Goal: Information Seeking & Learning: Learn about a topic

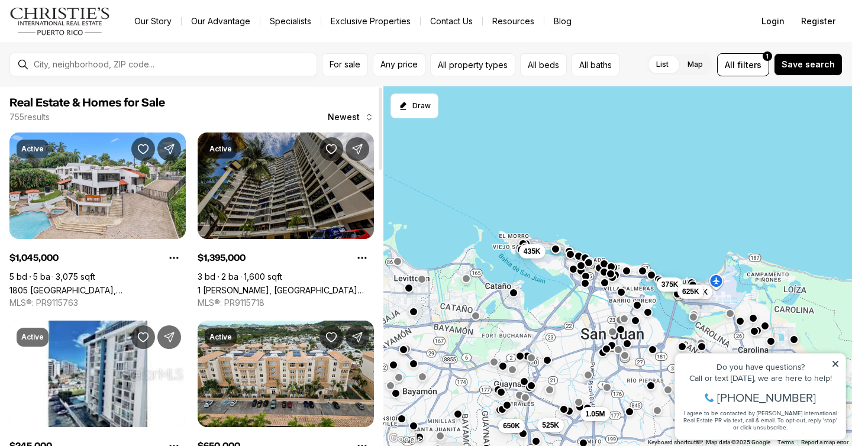
click at [272, 285] on link "1 [PERSON_NAME], [GEOGRAPHIC_DATA][PERSON_NAME], 00911" at bounding box center [286, 290] width 176 height 10
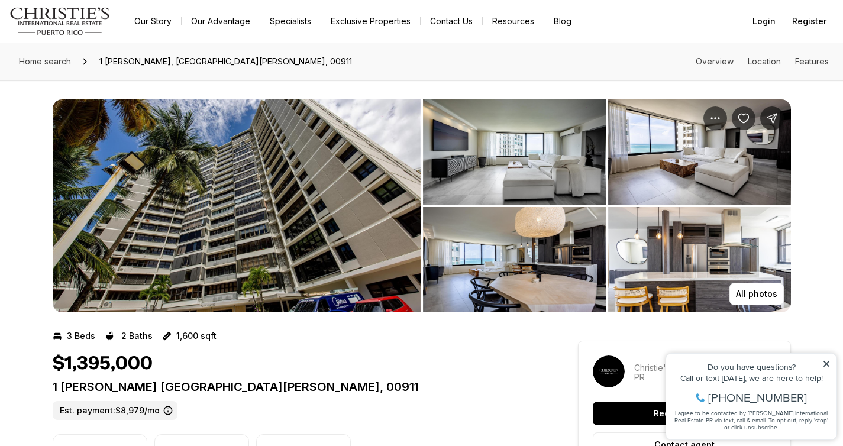
click at [272, 181] on img "View image gallery" at bounding box center [237, 205] width 368 height 213
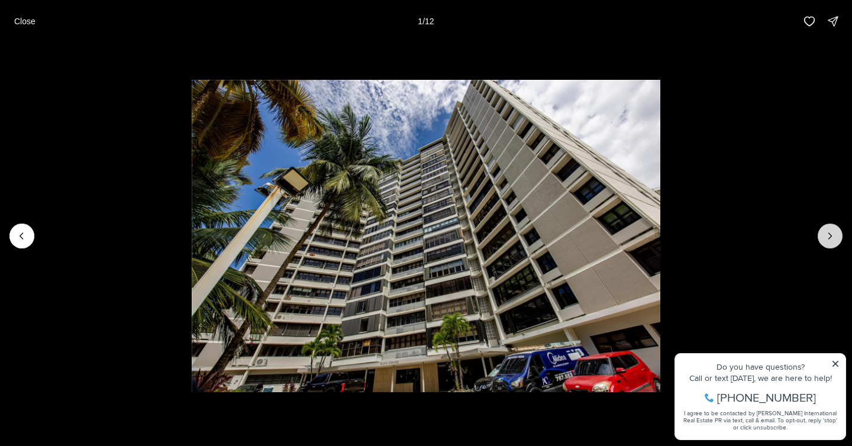
click at [834, 239] on icon "Next slide" at bounding box center [830, 236] width 12 height 12
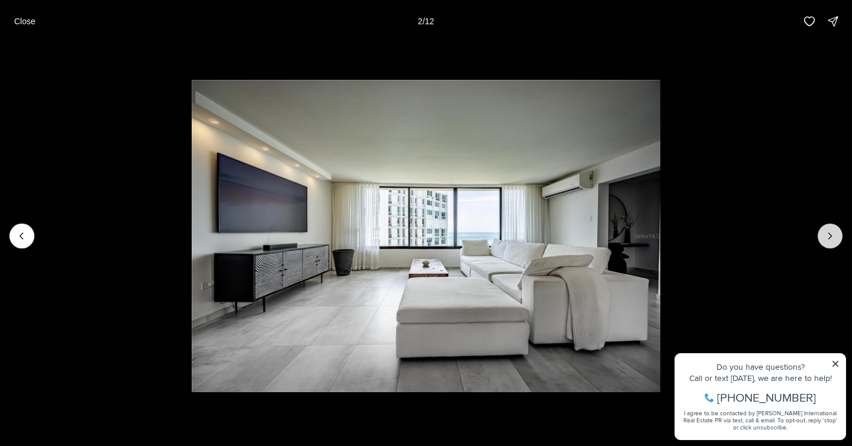
click at [834, 239] on icon "Next slide" at bounding box center [830, 236] width 12 height 12
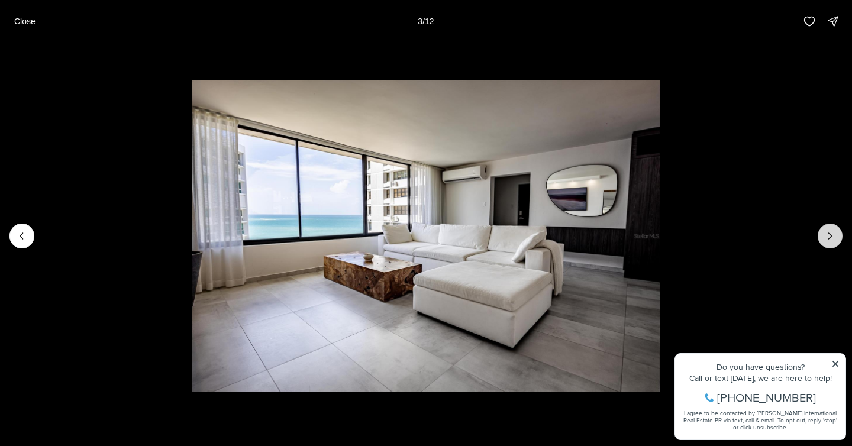
click at [834, 239] on icon "Next slide" at bounding box center [830, 236] width 12 height 12
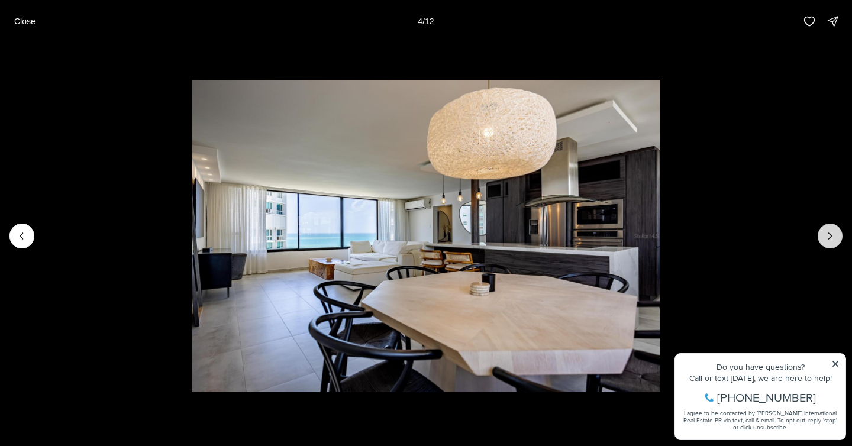
click at [834, 239] on icon "Next slide" at bounding box center [830, 236] width 12 height 12
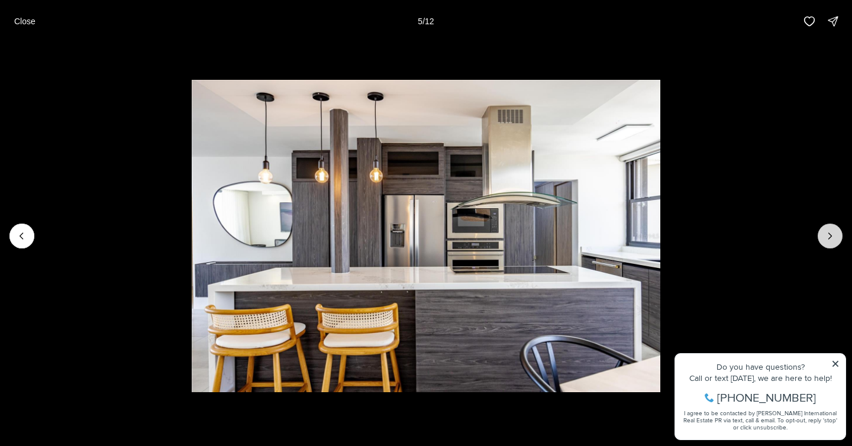
click at [834, 239] on icon "Next slide" at bounding box center [830, 236] width 12 height 12
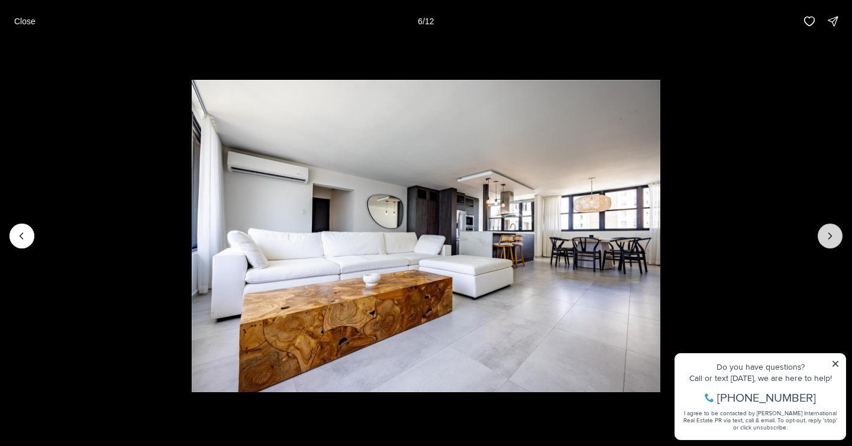
click at [834, 239] on icon "Next slide" at bounding box center [830, 236] width 12 height 12
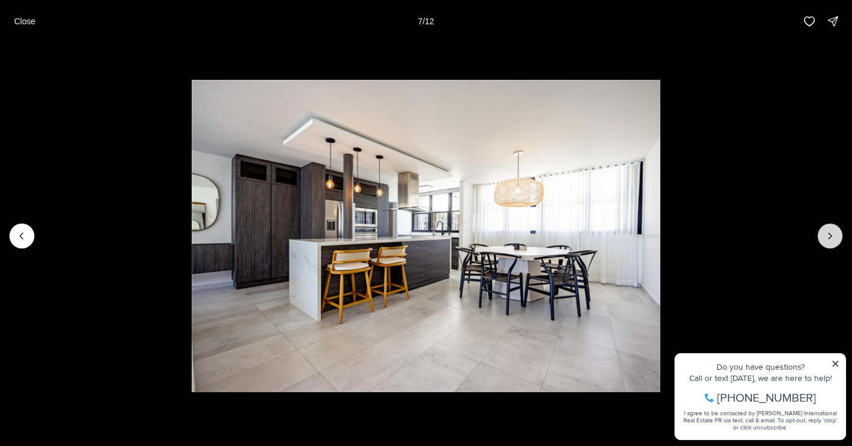
click at [834, 239] on icon "Next slide" at bounding box center [830, 236] width 12 height 12
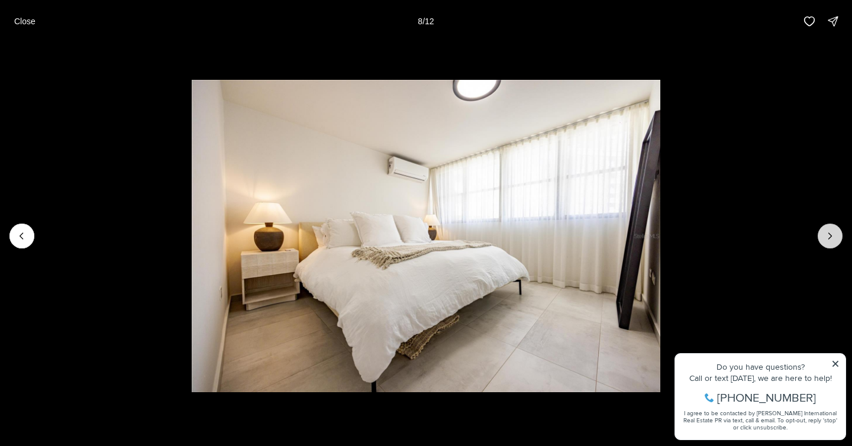
click at [834, 239] on icon "Next slide" at bounding box center [830, 236] width 12 height 12
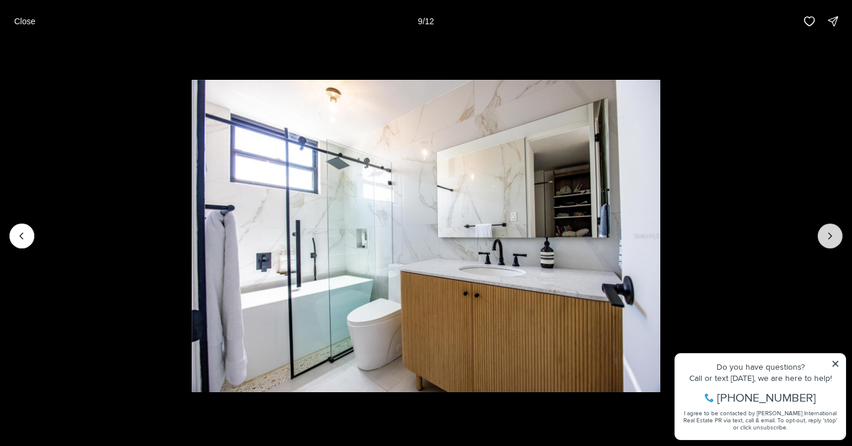
click at [834, 239] on icon "Next slide" at bounding box center [830, 236] width 12 height 12
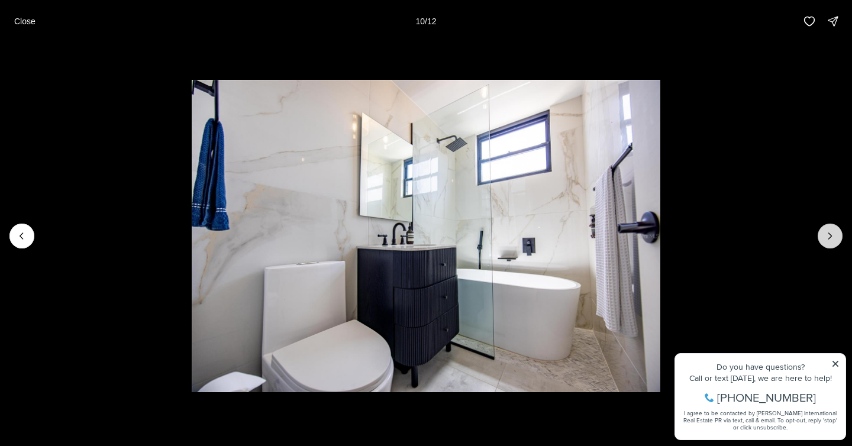
click at [834, 239] on icon "Next slide" at bounding box center [830, 236] width 12 height 12
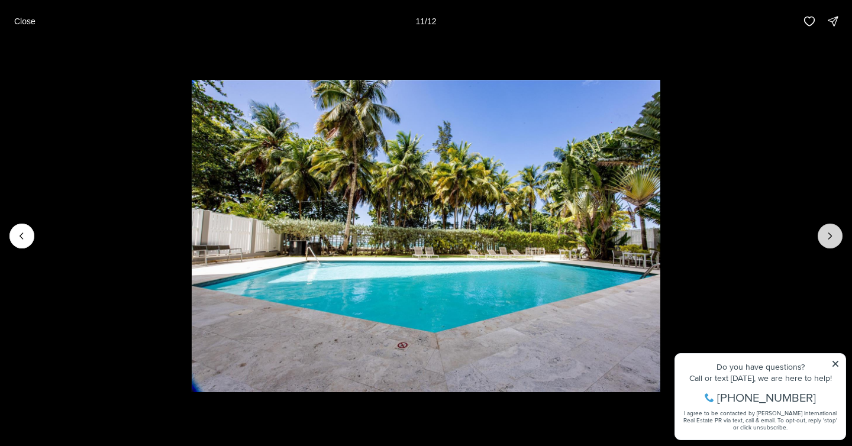
click at [834, 239] on icon "Next slide" at bounding box center [830, 236] width 12 height 12
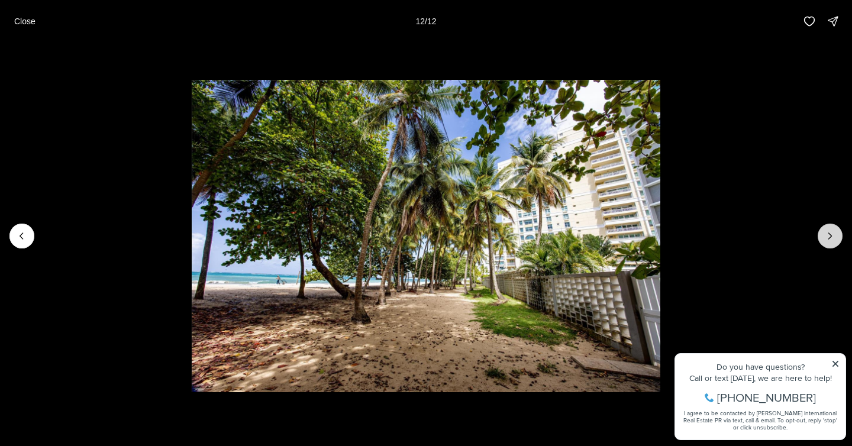
click at [834, 239] on div at bounding box center [830, 236] width 25 height 25
click at [25, 24] on p "Close" at bounding box center [24, 21] width 21 height 9
